Goal: Contribute content

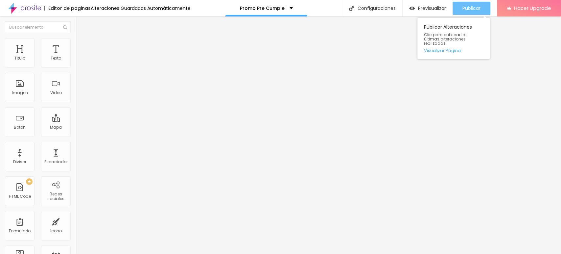
click at [460, 9] on button "Publicar" at bounding box center [471, 8] width 38 height 13
click at [471, 7] on span "Publicar" at bounding box center [471, 8] width 18 height 5
click at [476, 7] on span "Publicar" at bounding box center [471, 8] width 18 height 5
click at [465, 8] on span "Publicar" at bounding box center [471, 8] width 18 height 5
click at [467, 6] on span "Publicar" at bounding box center [471, 8] width 18 height 5
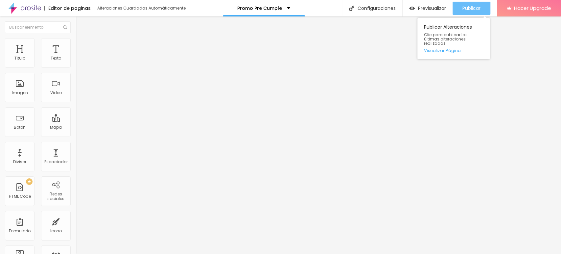
click at [467, 6] on span "Publicar" at bounding box center [471, 8] width 18 height 5
